Goal: Information Seeking & Learning: Learn about a topic

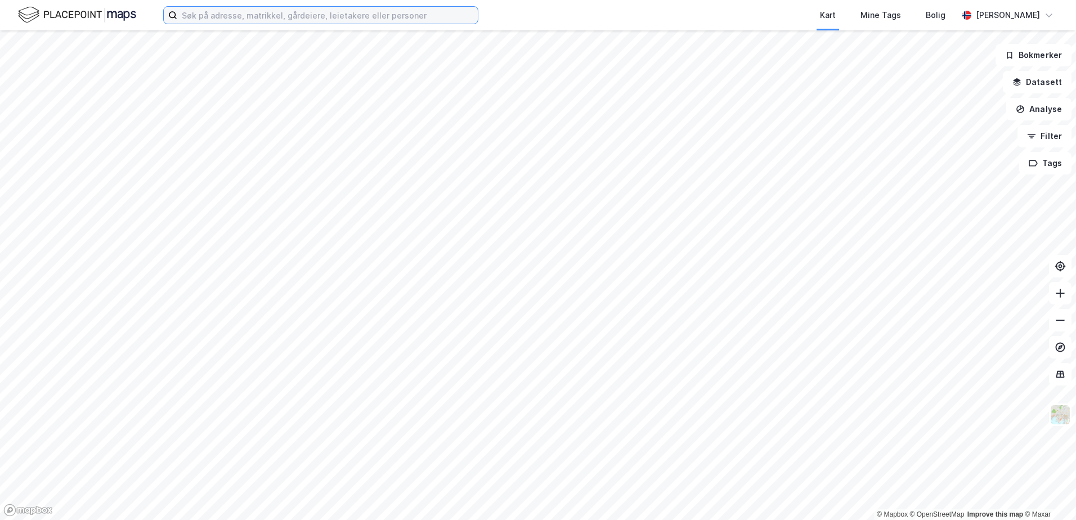
click at [181, 17] on input at bounding box center [327, 15] width 301 height 17
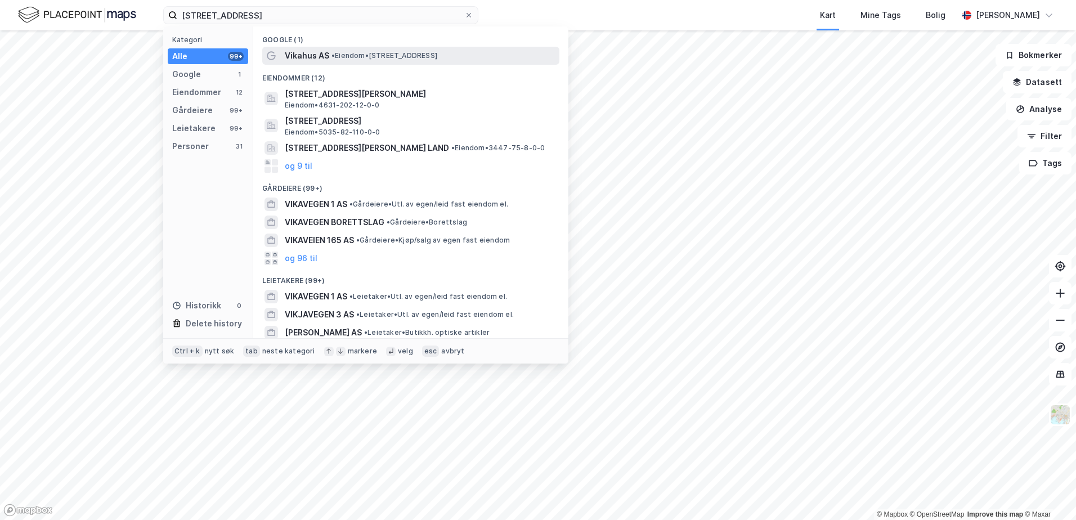
click at [350, 60] on div "Vikahus AS • Eiendom • [STREET_ADDRESS]" at bounding box center [421, 56] width 272 height 14
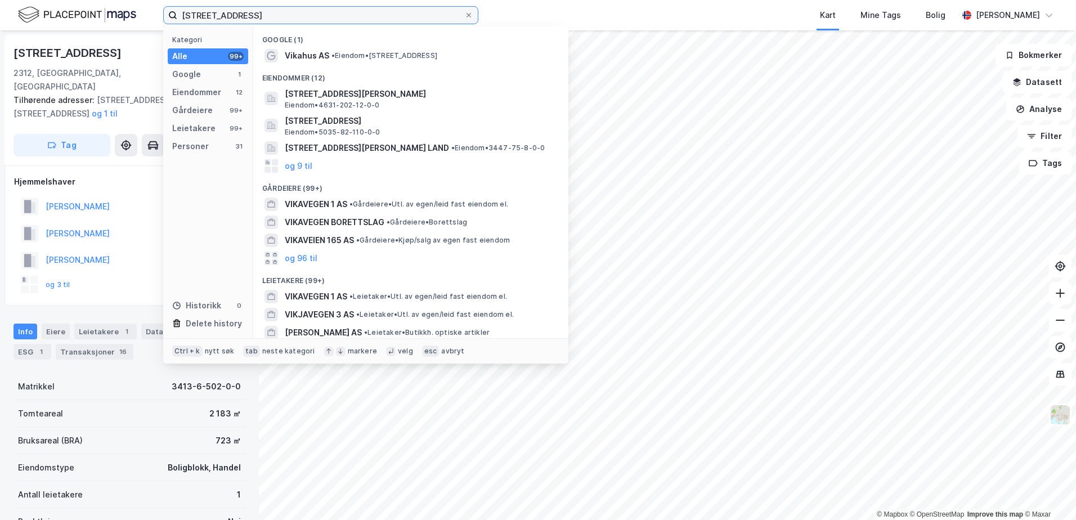
click at [247, 10] on input "[STREET_ADDRESS]" at bounding box center [320, 15] width 287 height 17
drag, startPoint x: 244, startPoint y: 18, endPoint x: 168, endPoint y: 15, distance: 76.6
click at [169, 15] on label "[STREET_ADDRESS]" at bounding box center [320, 15] width 315 height 18
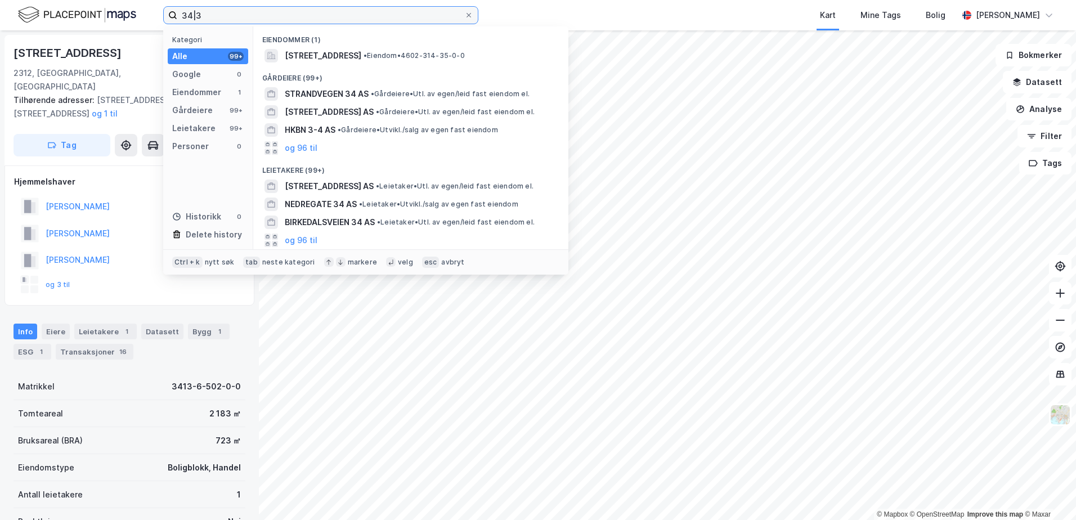
click at [196, 14] on input "34|3" at bounding box center [320, 15] width 287 height 17
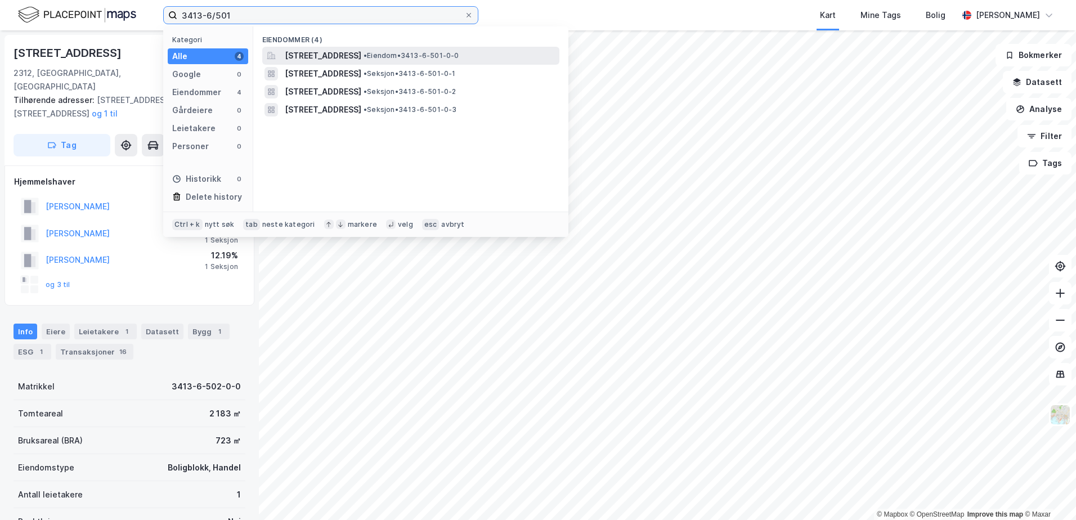
type input "3413-6/501"
click at [309, 54] on span "[STREET_ADDRESS]" at bounding box center [323, 56] width 77 height 14
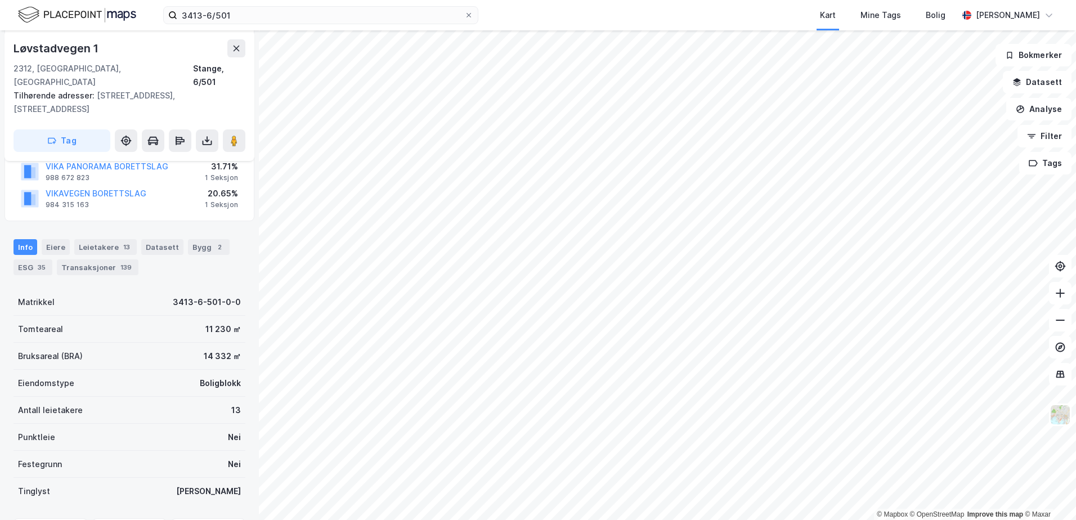
scroll to position [169, 0]
